Goal: Information Seeking & Learning: Understand process/instructions

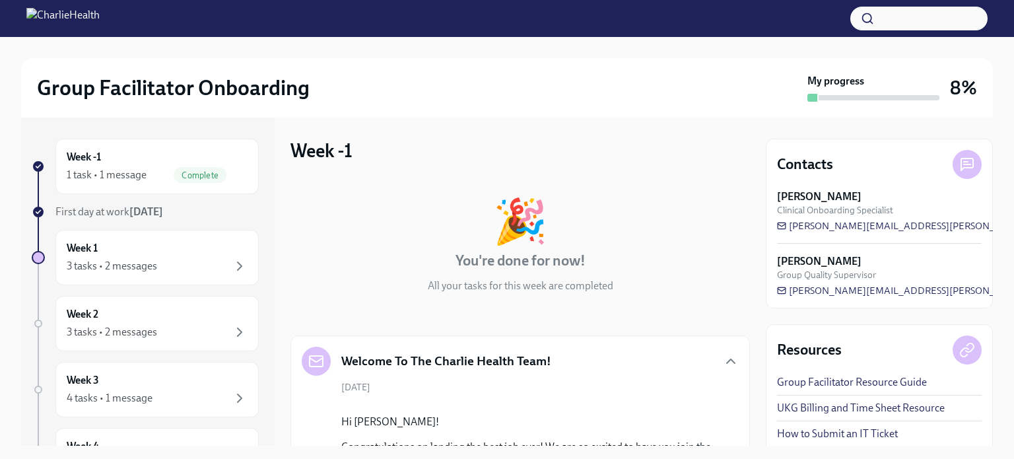
scroll to position [31, 0]
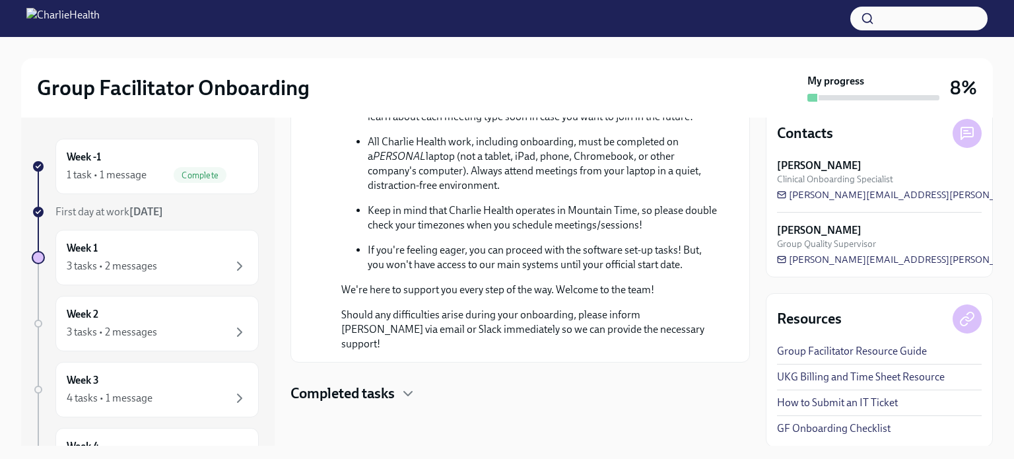
click at [177, 255] on div "Week 1 3 tasks • 2 messages" at bounding box center [157, 257] width 181 height 33
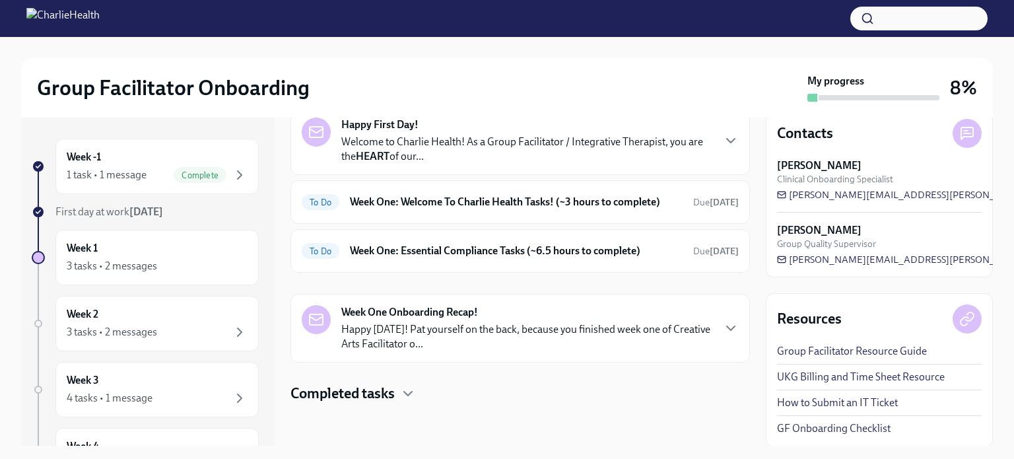
scroll to position [71, 0]
click at [414, 205] on h6 "Week One: Welcome To Charlie Health Tasks! (~3 hours to complete)" at bounding box center [516, 203] width 333 height 15
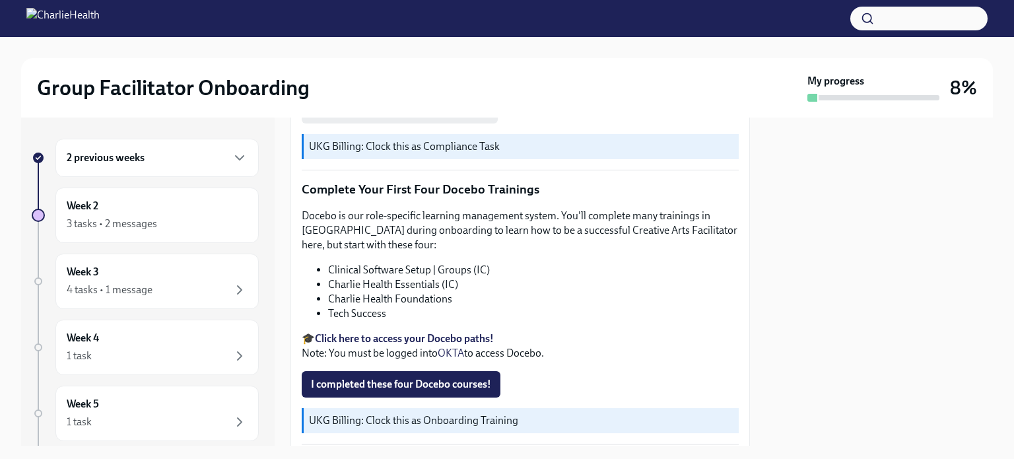
scroll to position [1715, 0]
click at [444, 333] on strong "Click here to access your Docebo paths!" at bounding box center [404, 339] width 179 height 13
click at [450, 333] on strong "Click here to access your Docebo paths!" at bounding box center [404, 339] width 179 height 13
click at [391, 333] on strong "Click here to access your Docebo paths!" at bounding box center [404, 339] width 179 height 13
click at [435, 333] on strong "Click here to access your Docebo paths!" at bounding box center [404, 339] width 179 height 13
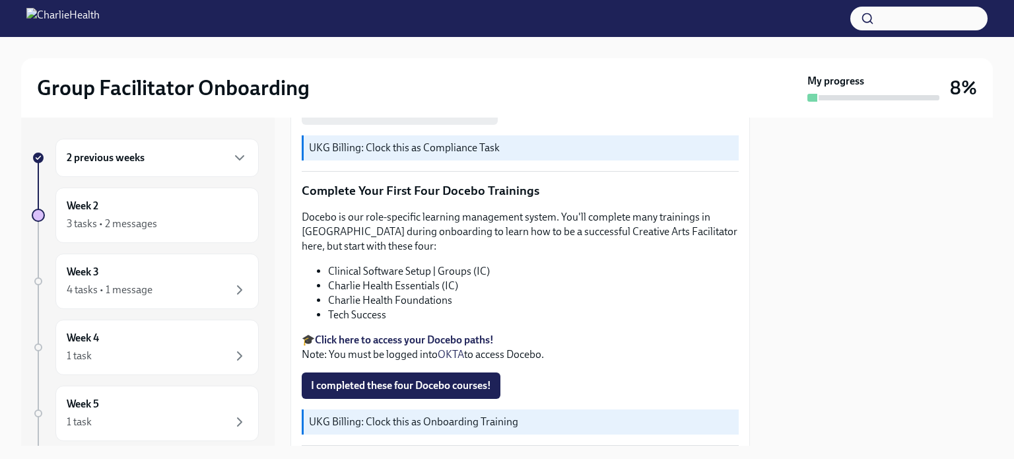
click at [426, 333] on strong "Click here to access your Docebo paths!" at bounding box center [404, 339] width 179 height 13
click at [452, 333] on strong "Click here to access your Docebo paths!" at bounding box center [404, 339] width 179 height 13
